Goal: Task Accomplishment & Management: Manage account settings

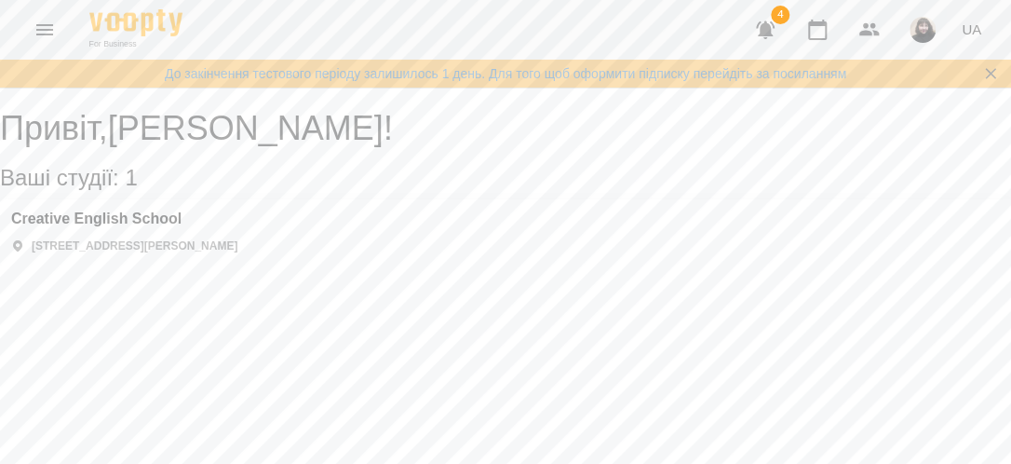
click at [48, 32] on icon "Menu" at bounding box center [45, 30] width 22 height 22
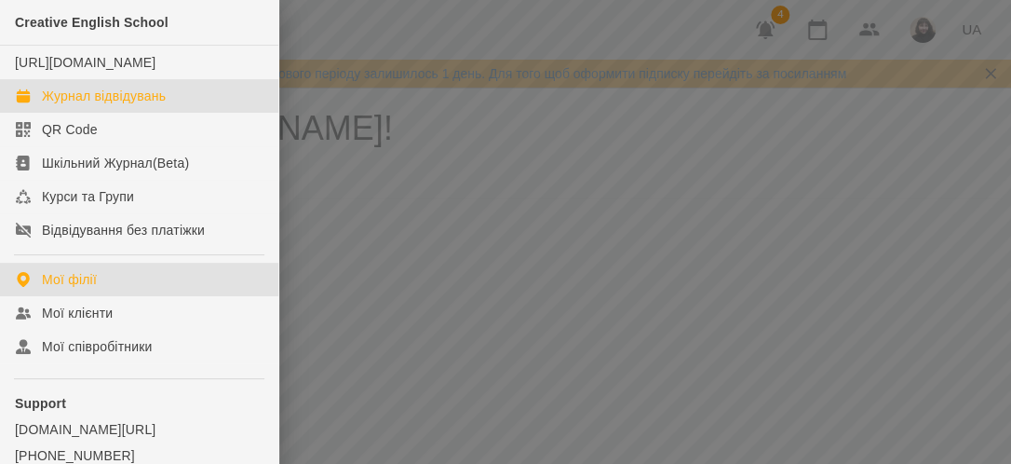
click at [54, 105] on div "Журнал відвідувань" at bounding box center [104, 96] width 124 height 19
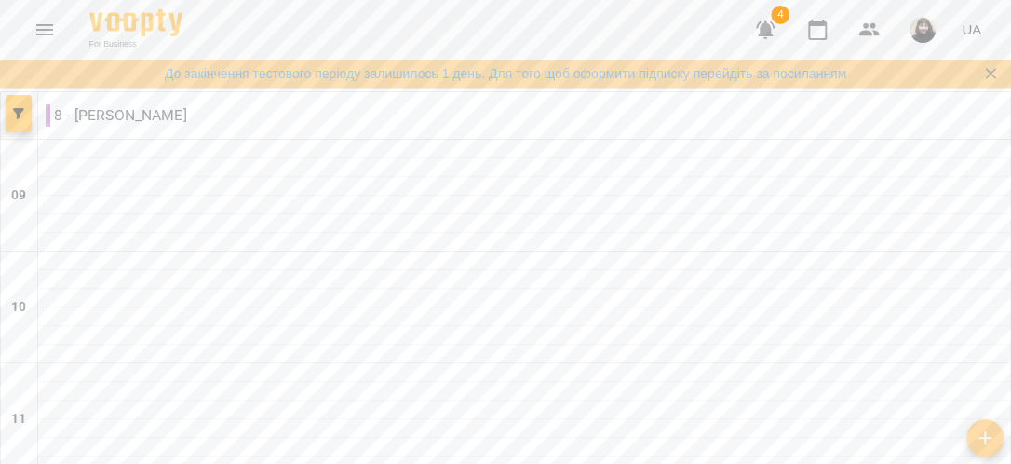
type input "**********"
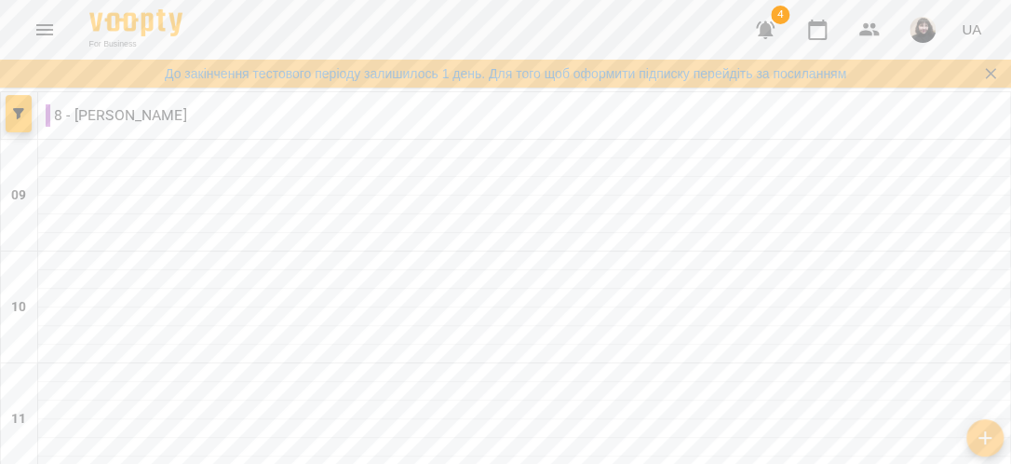
type input "**********"
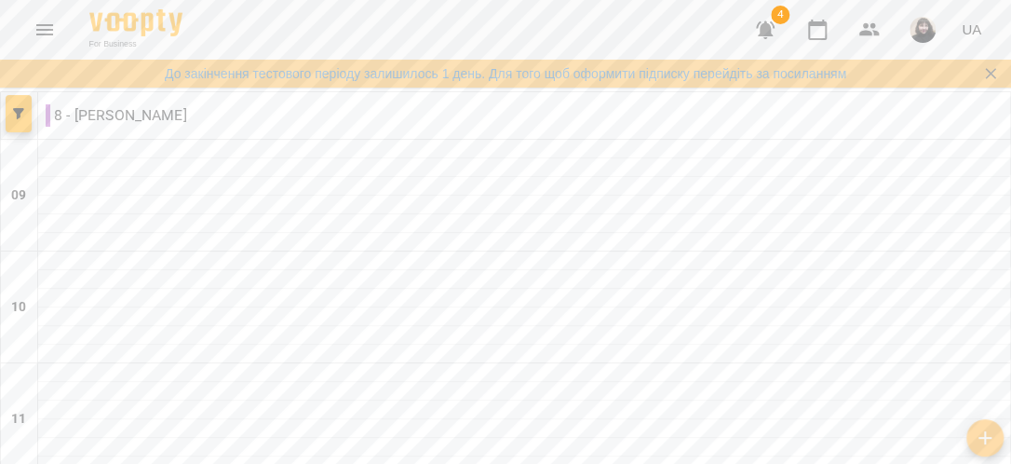
type input "**********"
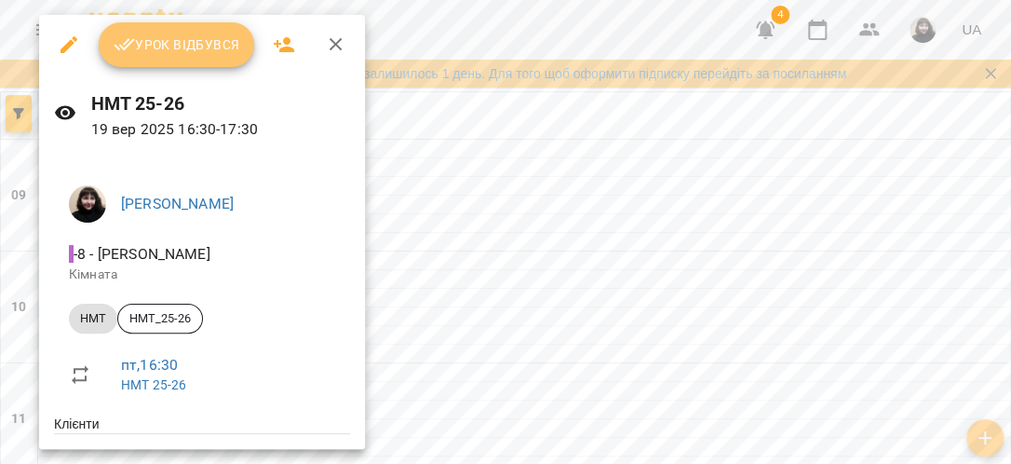
click at [210, 29] on button "Урок відбувся" at bounding box center [177, 44] width 156 height 45
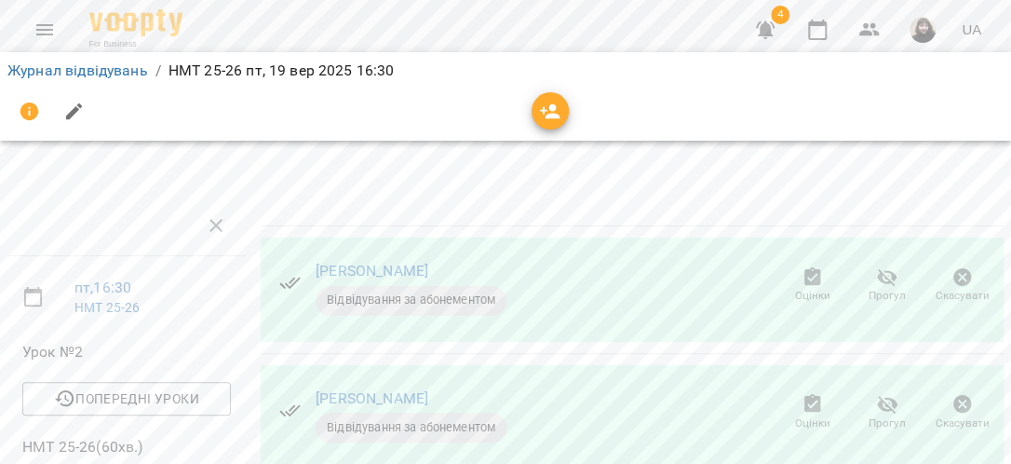
click at [766, 27] on icon "button" at bounding box center [765, 30] width 19 height 18
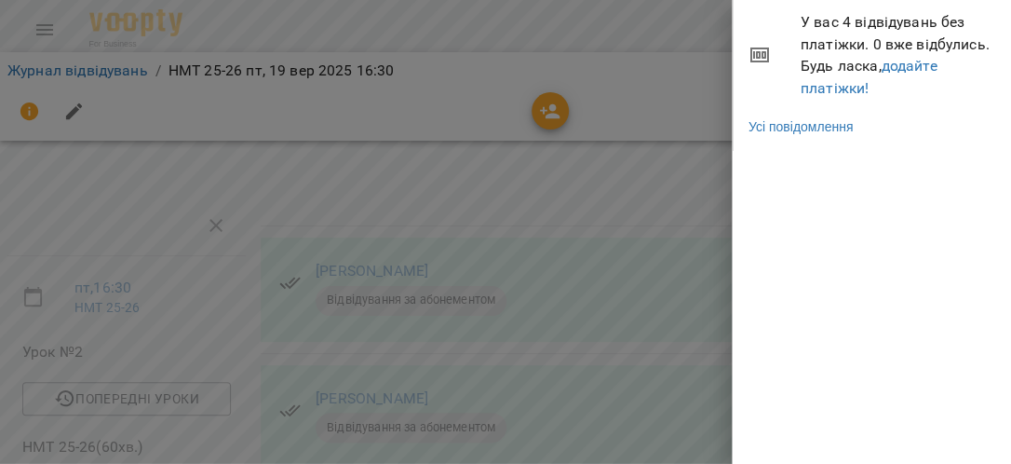
click at [507, 39] on div at bounding box center [505, 232] width 1011 height 464
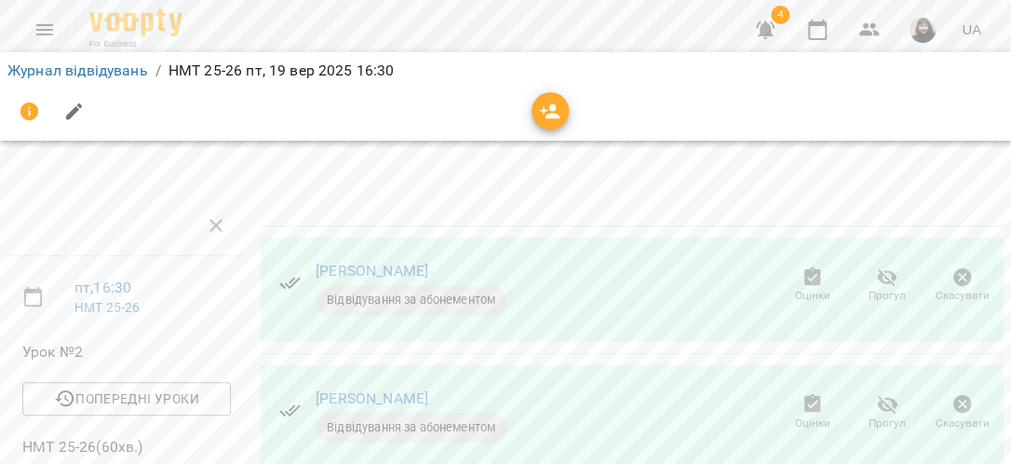
click at [52, 30] on icon "Menu" at bounding box center [44, 29] width 17 height 11
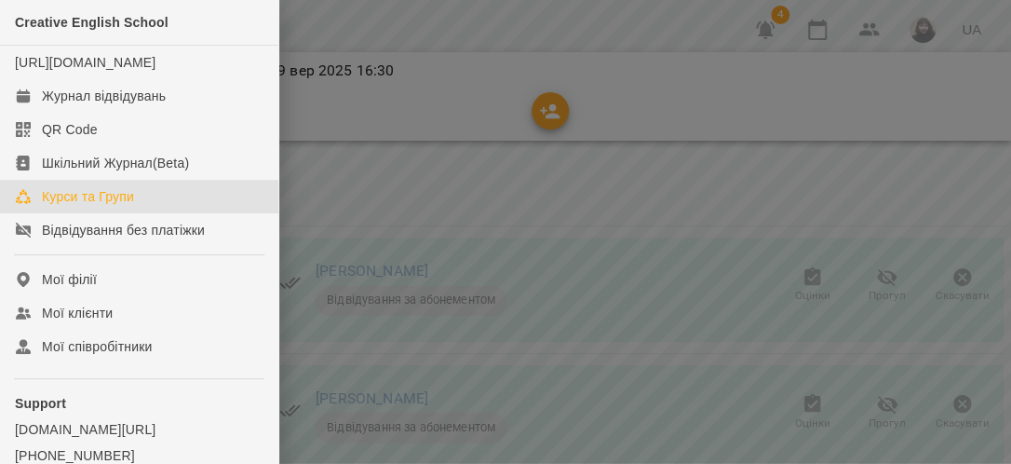
click at [80, 206] on div "Курси та Групи" at bounding box center [88, 196] width 92 height 19
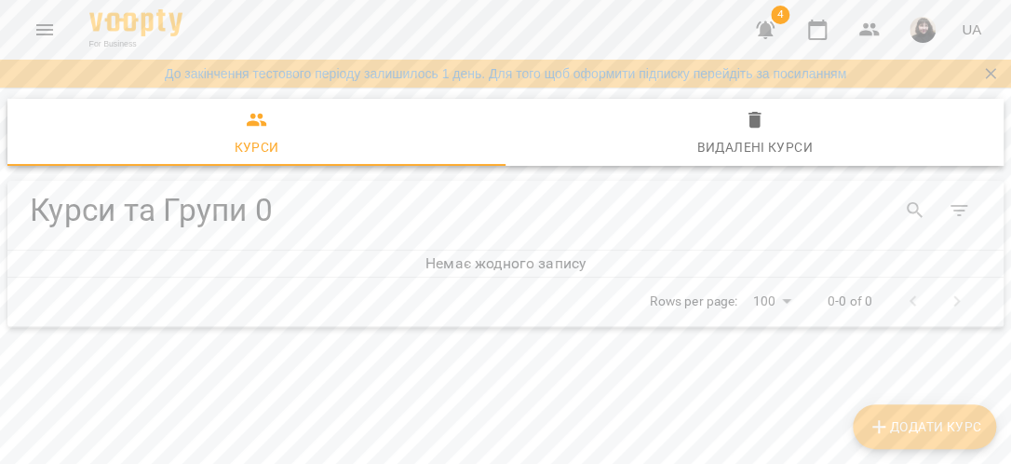
click at [41, 28] on icon "Menu" at bounding box center [45, 30] width 22 height 22
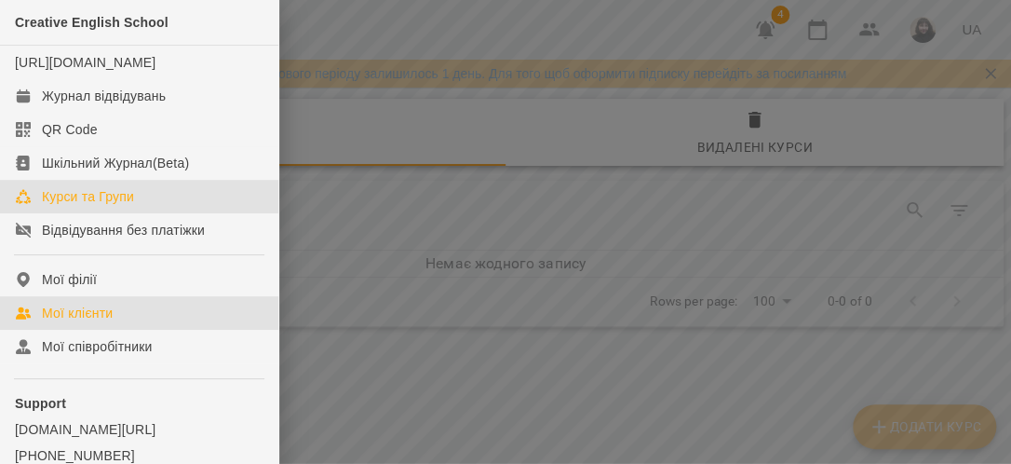
click at [66, 322] on div "Мої клієнти" at bounding box center [77, 312] width 71 height 19
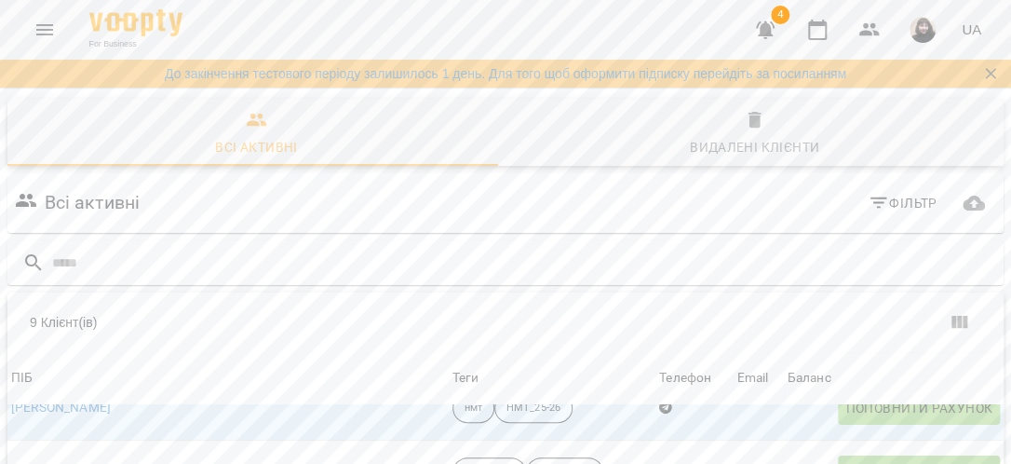
scroll to position [164, 0]
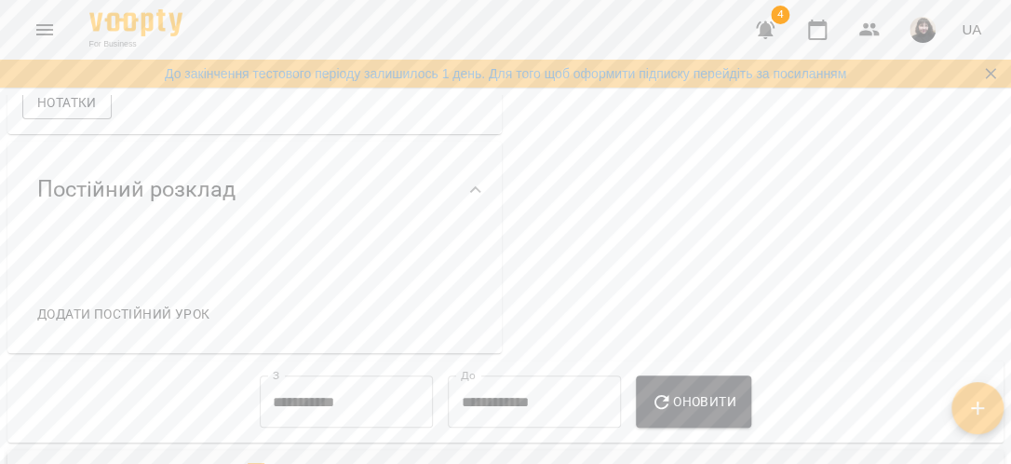
scroll to position [745, 0]
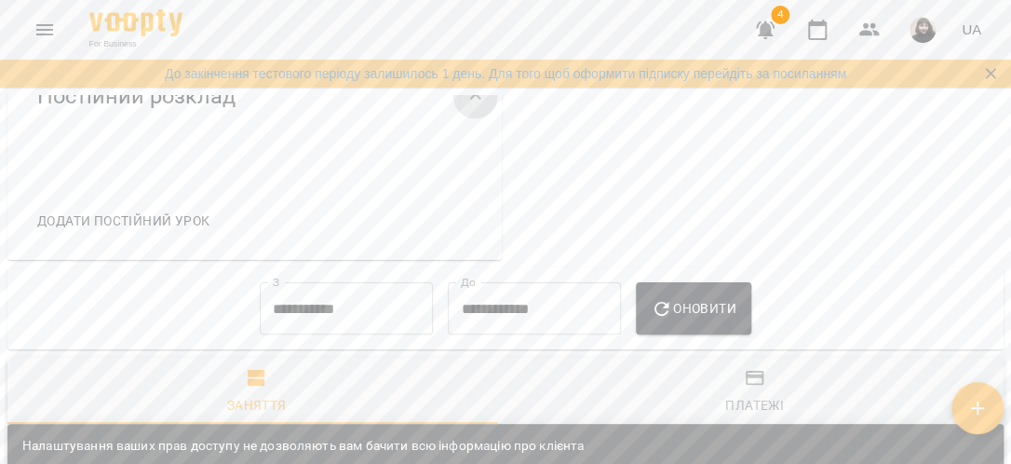
click at [469, 108] on icon at bounding box center [476, 97] width 22 height 22
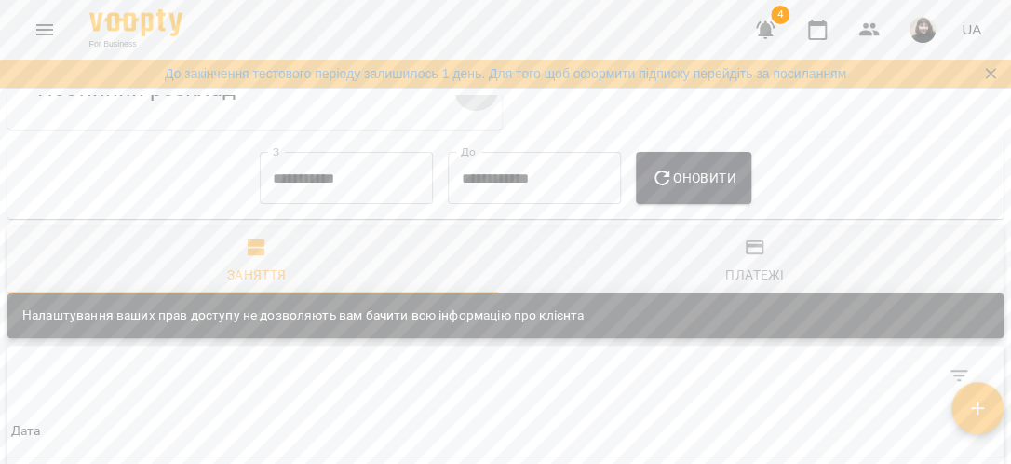
click at [469, 101] on icon at bounding box center [476, 89] width 22 height 22
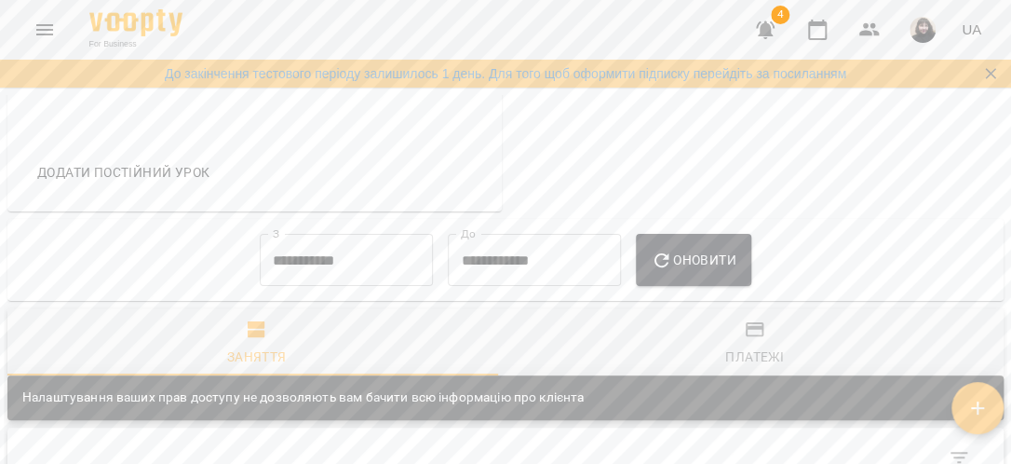
scroll to position [838, 0]
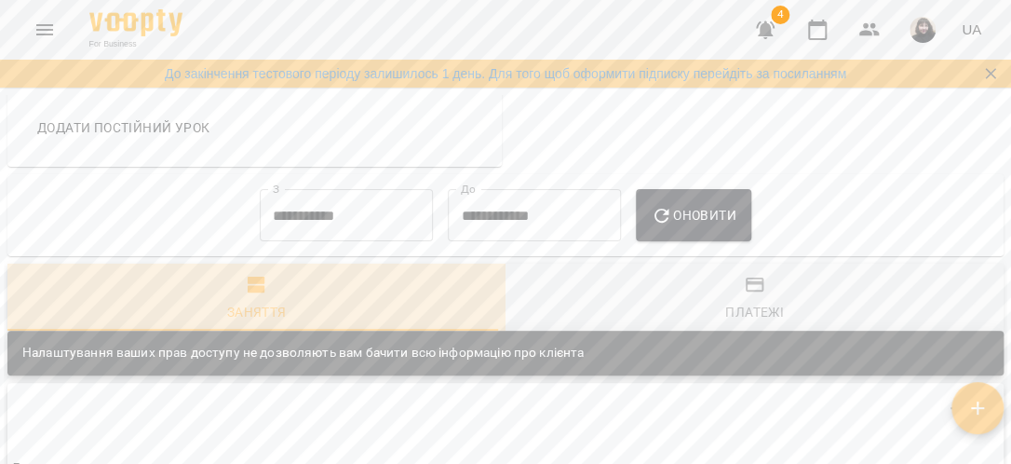
click at [263, 296] on icon "button" at bounding box center [257, 285] width 22 height 22
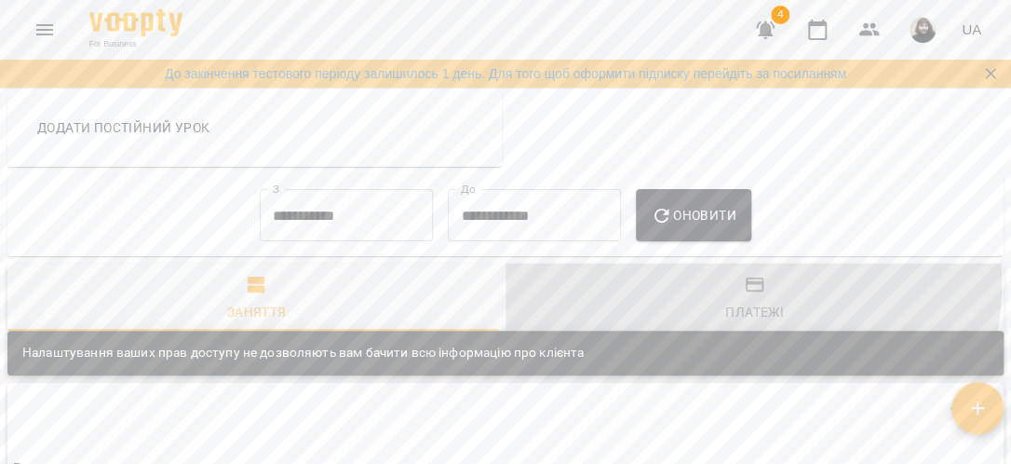
click at [746, 292] on icon "button" at bounding box center [755, 284] width 19 height 15
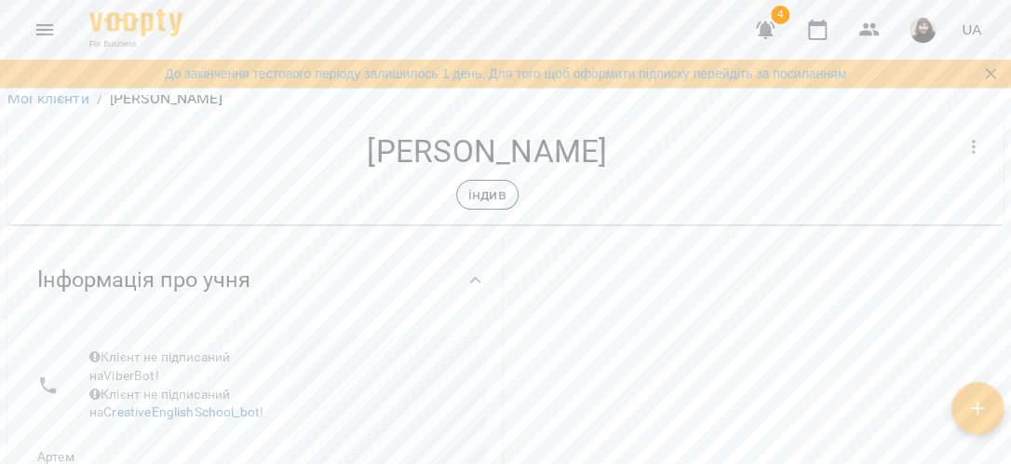
scroll to position [0, 0]
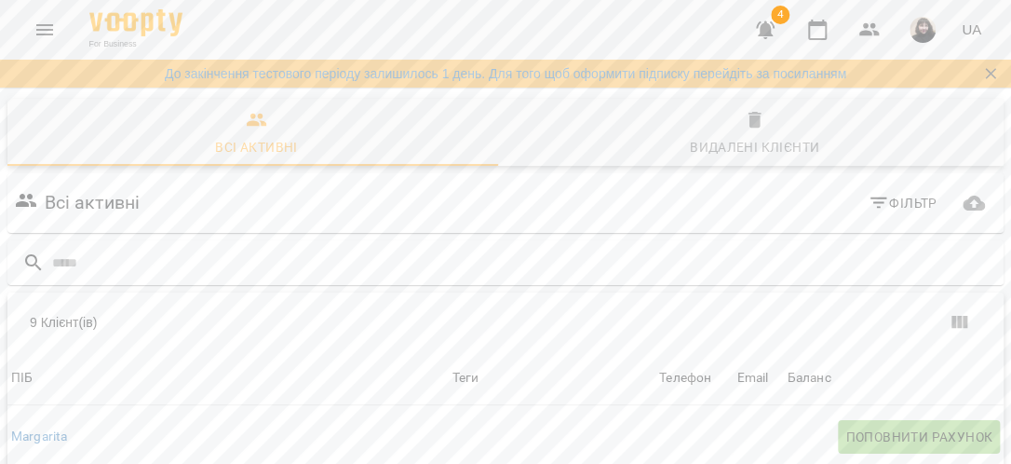
scroll to position [186, 0]
click at [37, 427] on link "Margarita" at bounding box center [39, 436] width 56 height 19
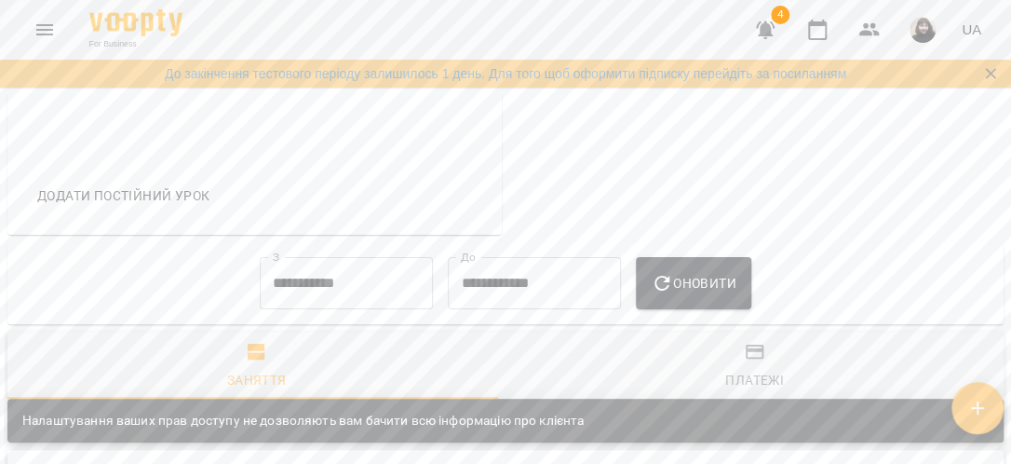
scroll to position [644, 0]
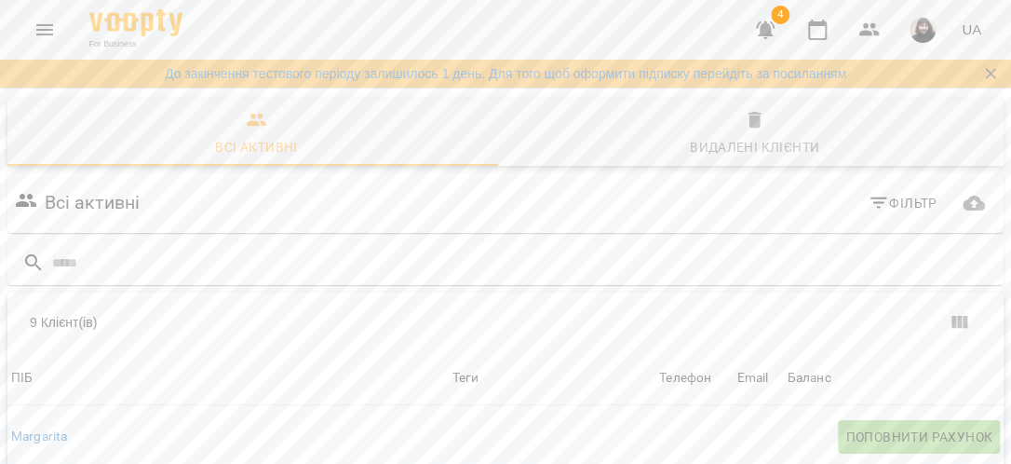
scroll to position [93, 0]
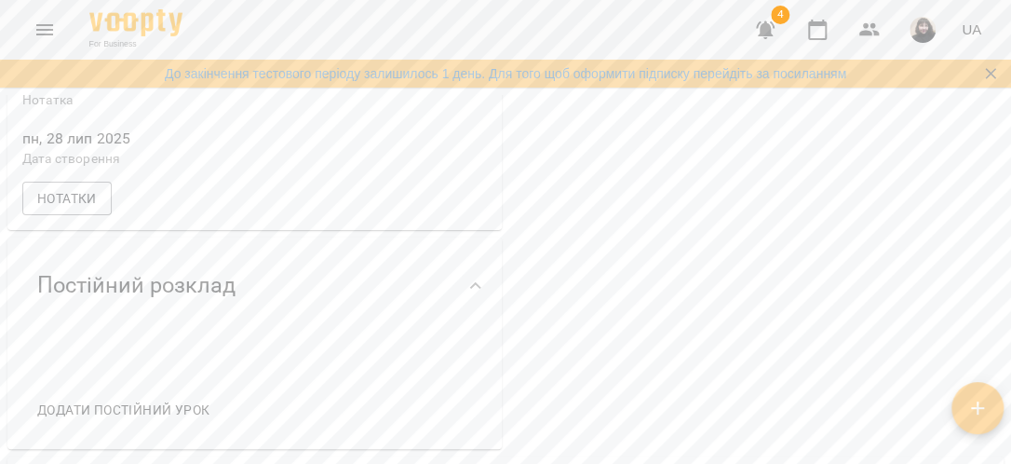
scroll to position [652, 0]
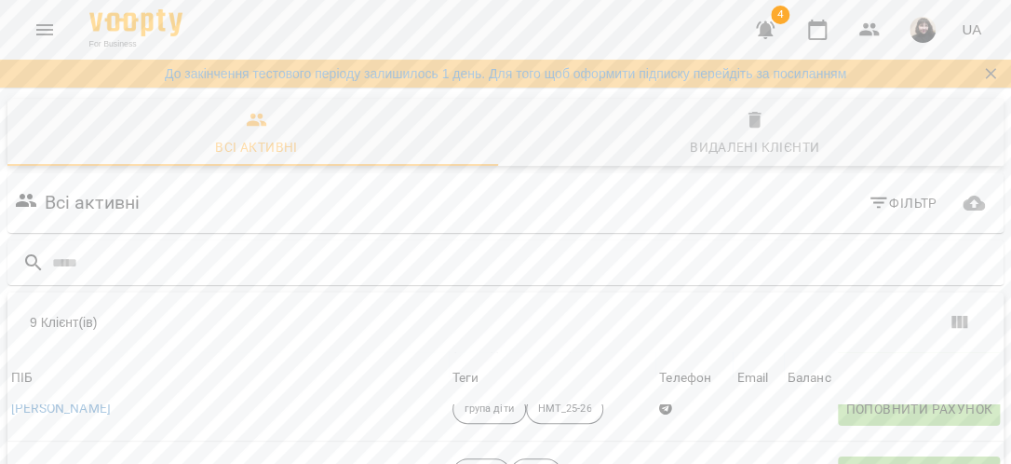
scroll to position [164, 0]
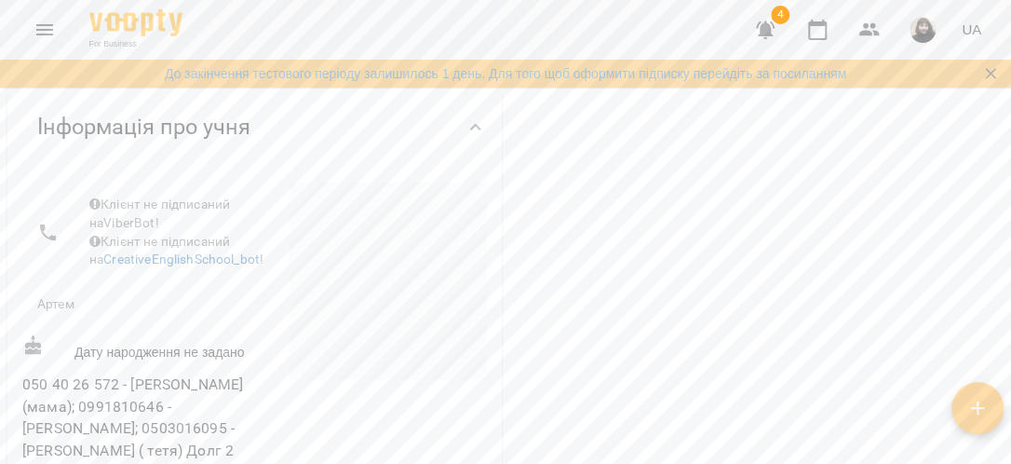
scroll to position [279, 0]
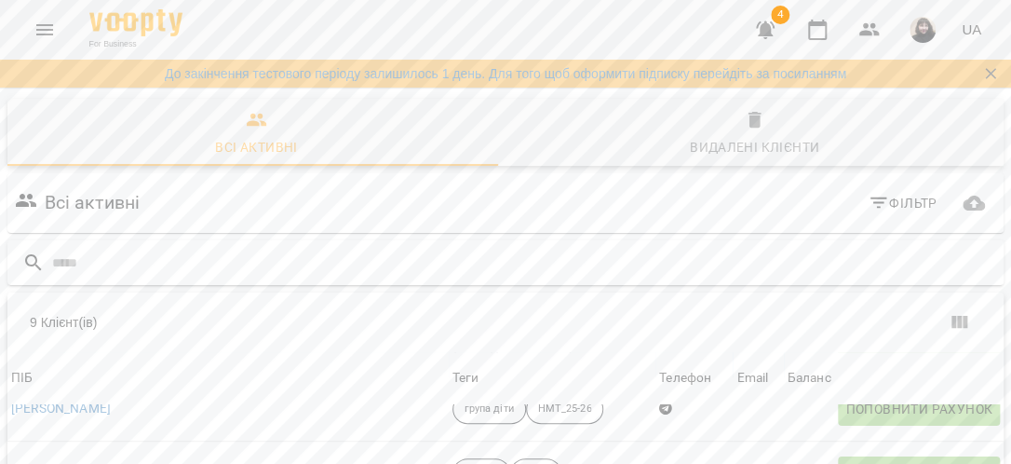
scroll to position [164, 0]
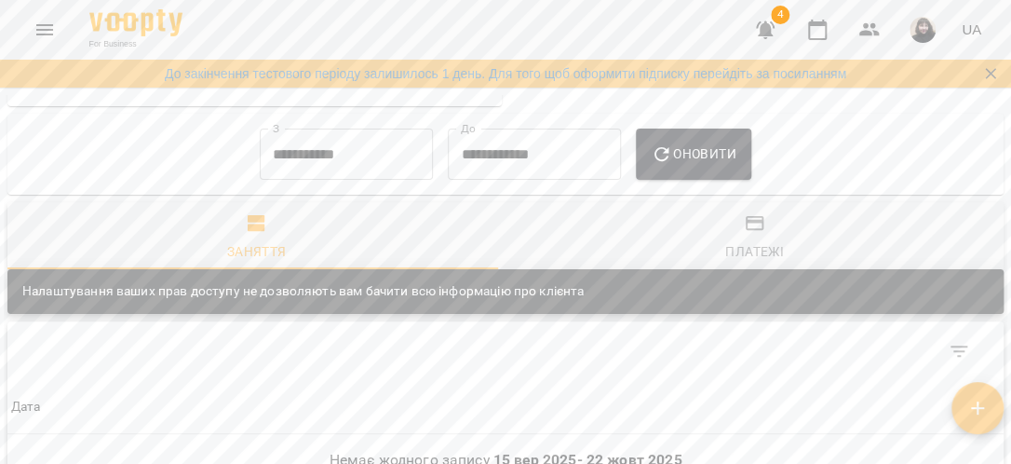
scroll to position [838, 0]
